Goal: Check status: Check status

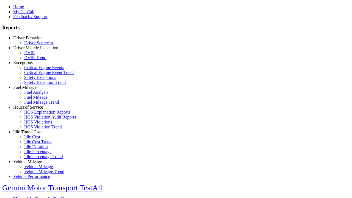
type input "**********"
select select "**********"
type input "********"
type input "*********"
